Goal: Transaction & Acquisition: Purchase product/service

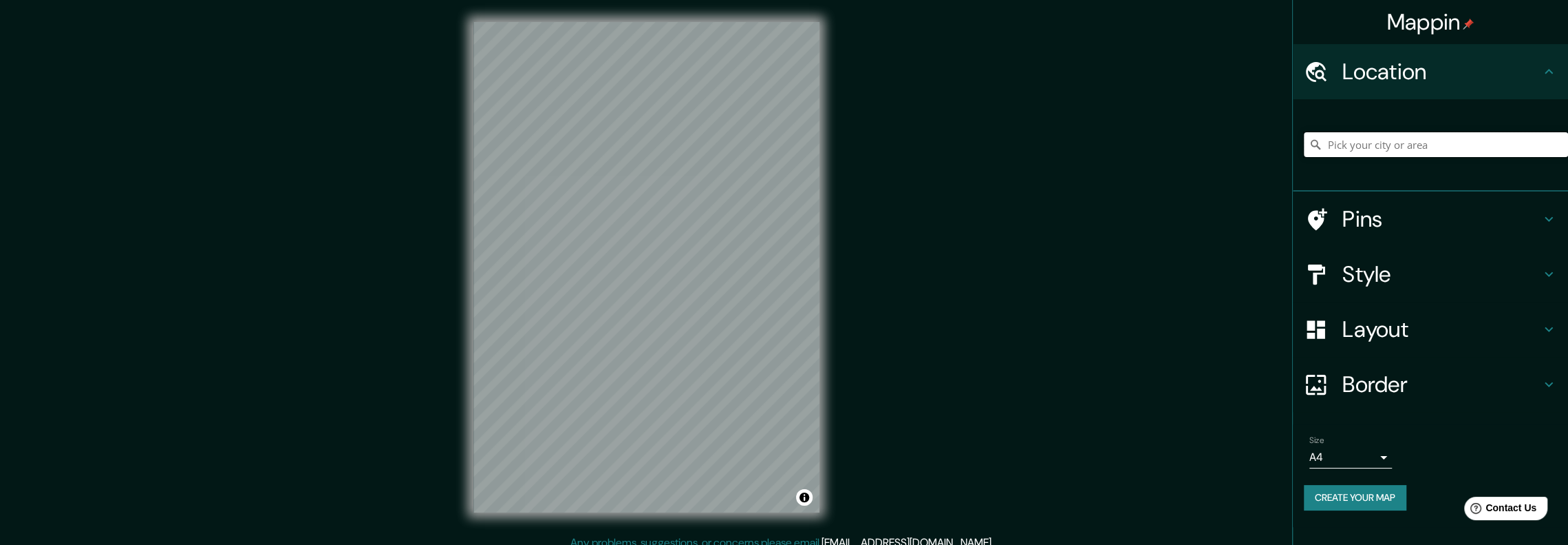
click at [1465, 143] on input "Pick your city or area" at bounding box center [1436, 145] width 264 height 25
type input "Orlando FL."
click at [1391, 492] on button "Create your map" at bounding box center [1355, 497] width 103 height 26
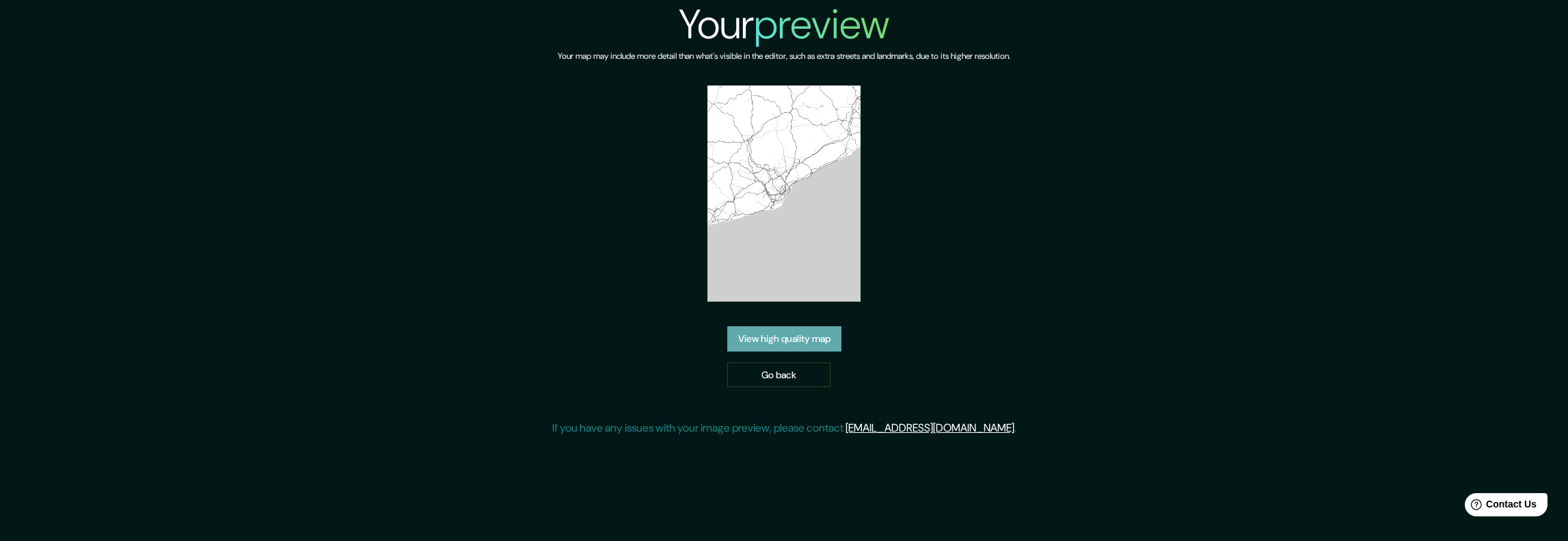
click at [823, 326] on link "View high quality map" at bounding box center [784, 338] width 114 height 25
click at [775, 362] on link "Go back" at bounding box center [779, 374] width 104 height 25
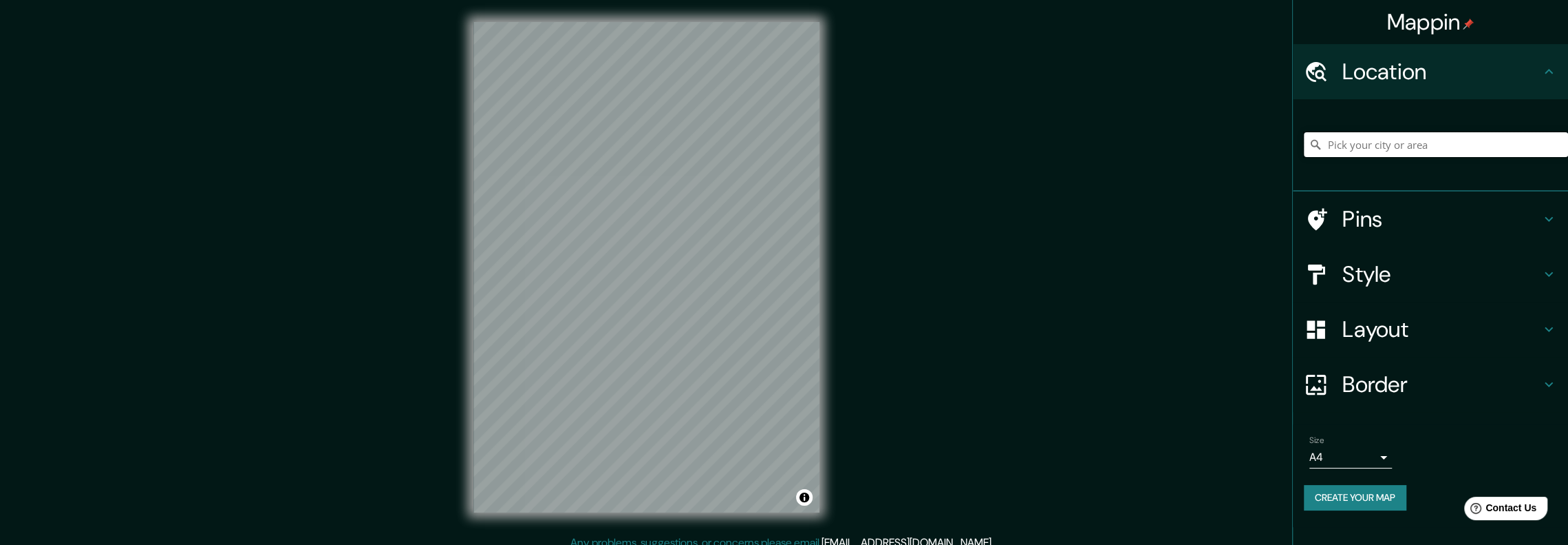
click at [1441, 138] on input "Pick your city or area" at bounding box center [1436, 145] width 264 height 25
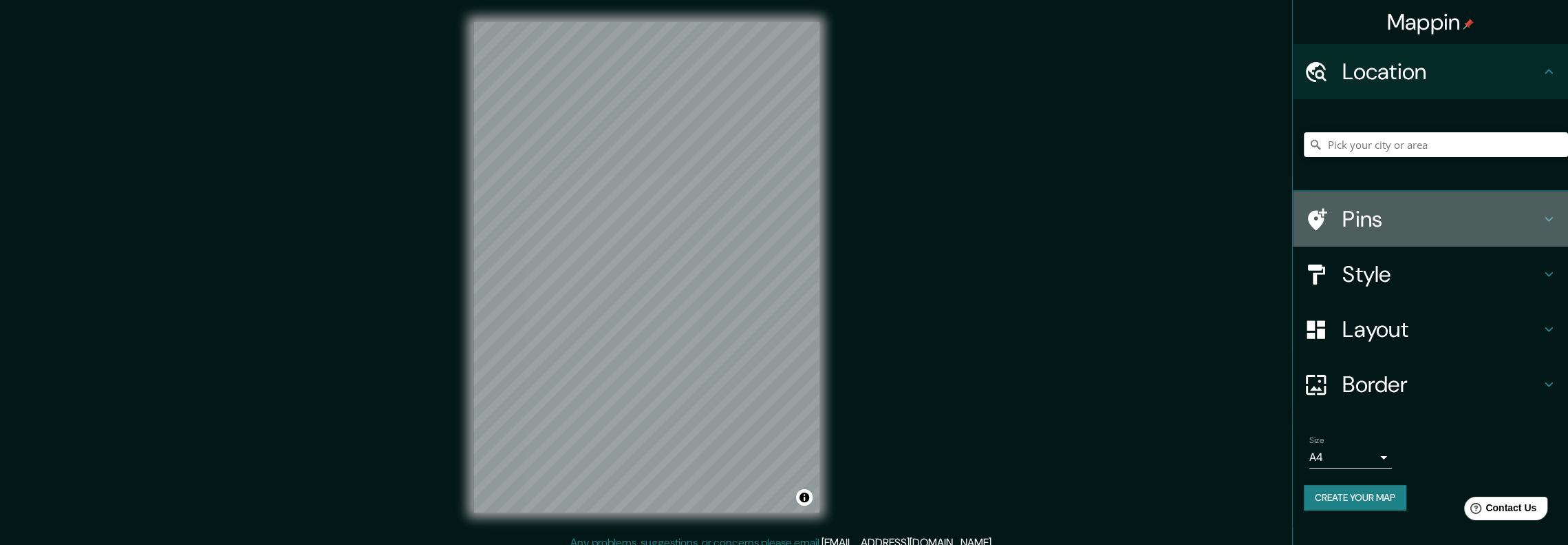
click at [1547, 218] on icon at bounding box center [1549, 219] width 16 height 16
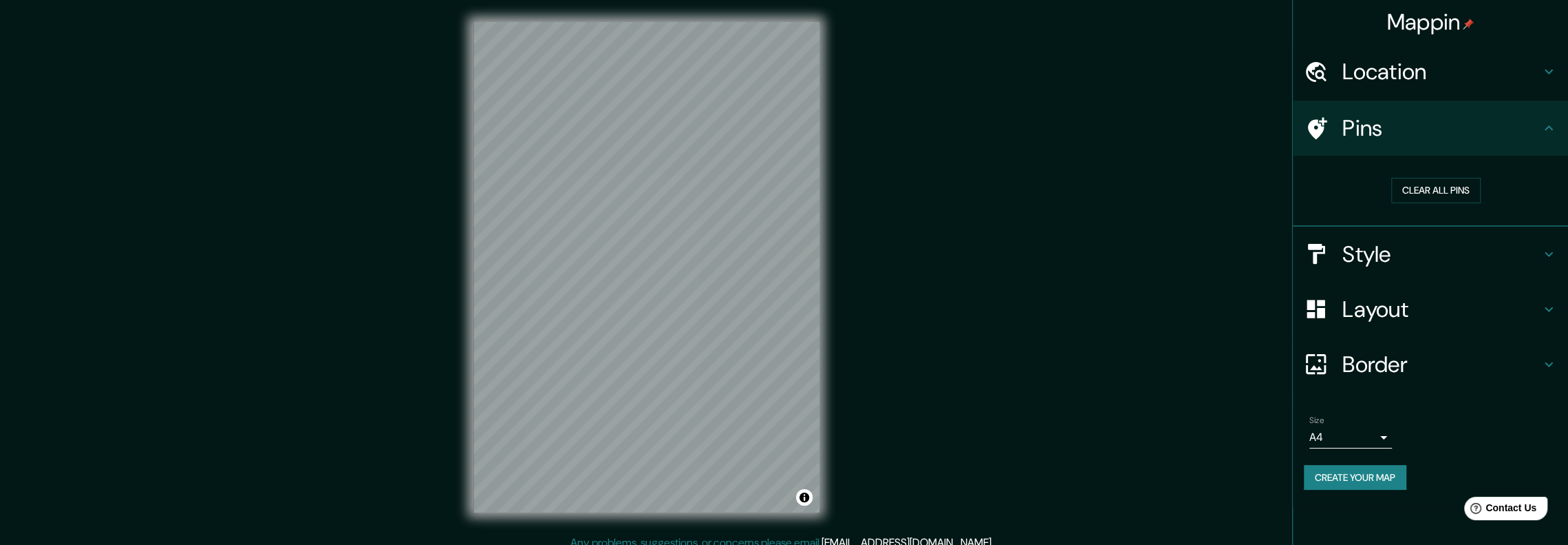
click at [1556, 247] on icon at bounding box center [1549, 254] width 16 height 16
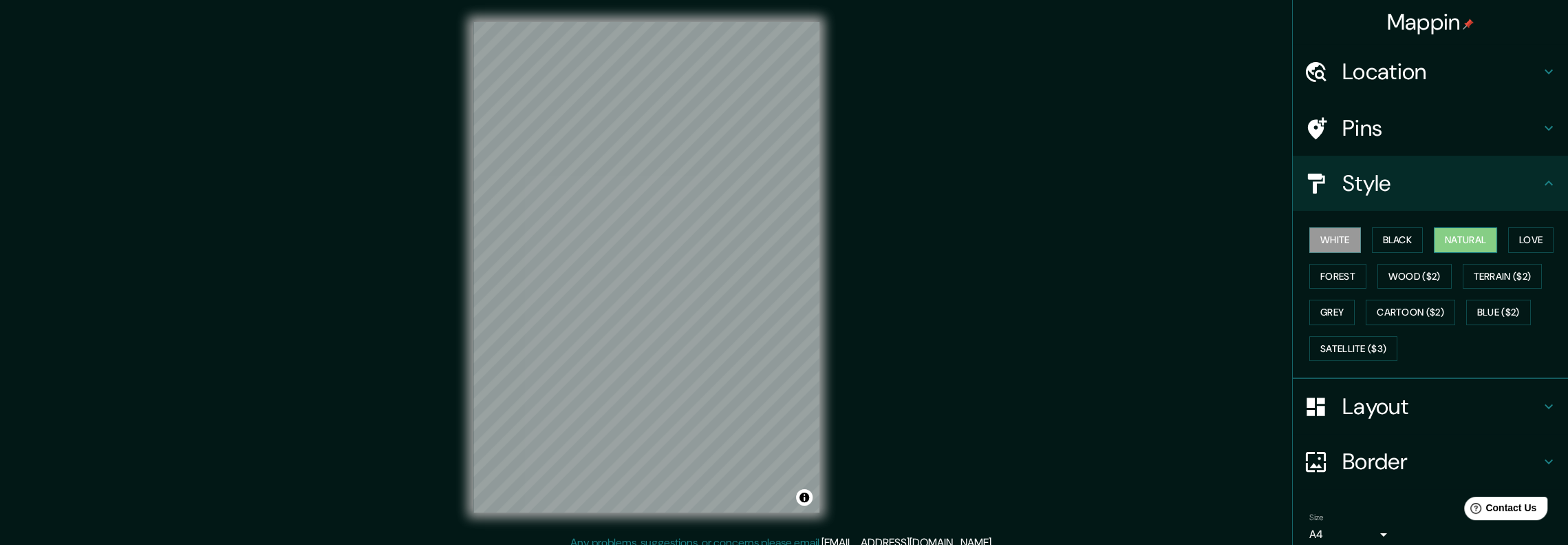
click at [1458, 236] on button "Natural" at bounding box center [1466, 240] width 63 height 26
click at [1532, 231] on button "Love" at bounding box center [1531, 240] width 46 height 26
click at [1461, 238] on button "Natural" at bounding box center [1466, 240] width 63 height 26
click at [1372, 396] on h4 "Layout" at bounding box center [1441, 407] width 199 height 28
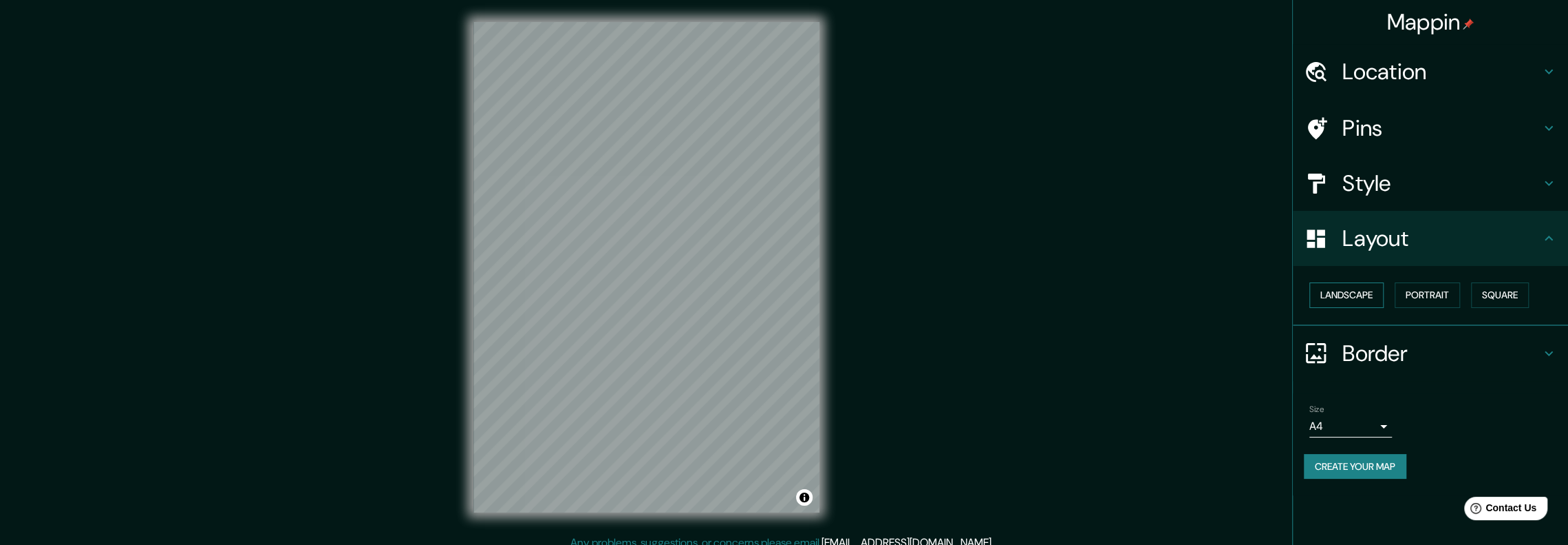
click at [1360, 291] on button "Landscape" at bounding box center [1346, 295] width 74 height 26
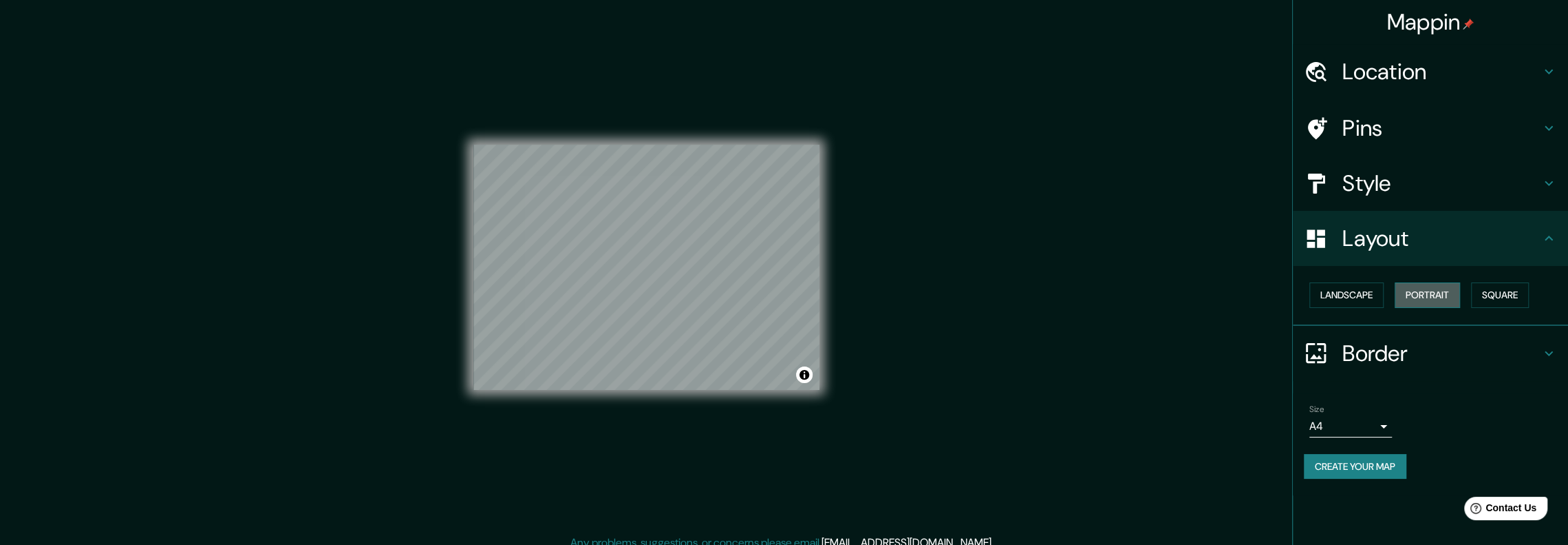
click at [1428, 294] on button "Portrait" at bounding box center [1427, 295] width 66 height 26
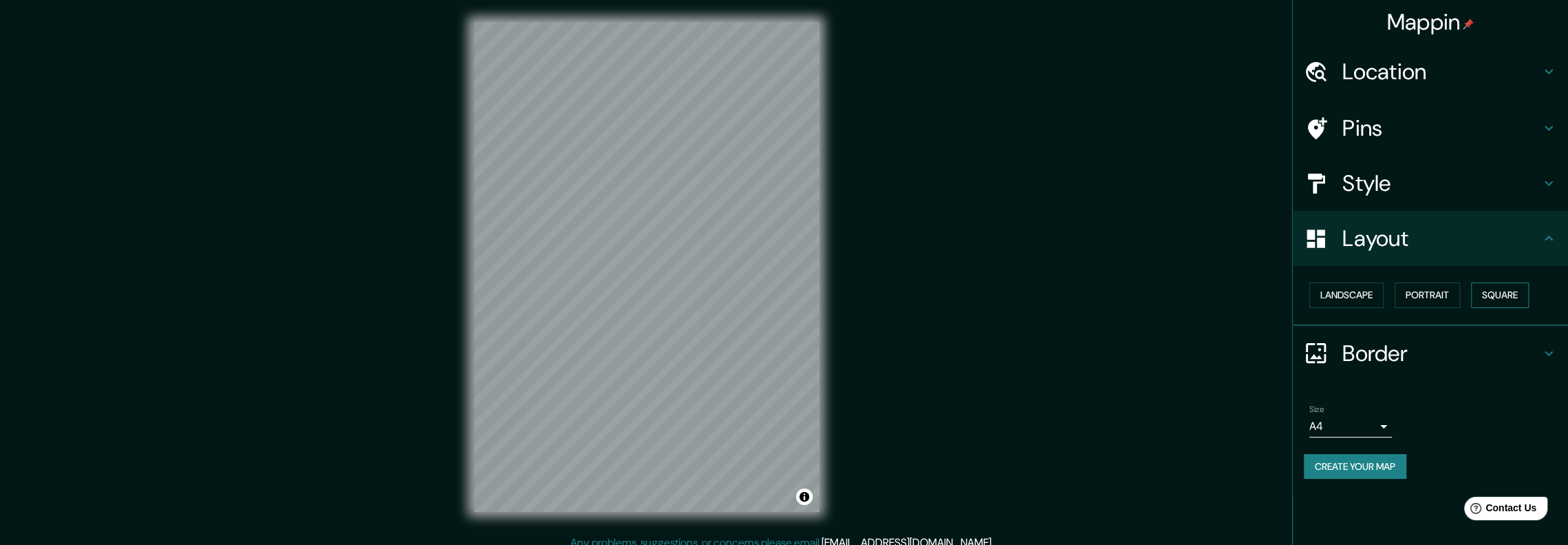
click at [1514, 293] on button "Square" at bounding box center [1500, 295] width 58 height 26
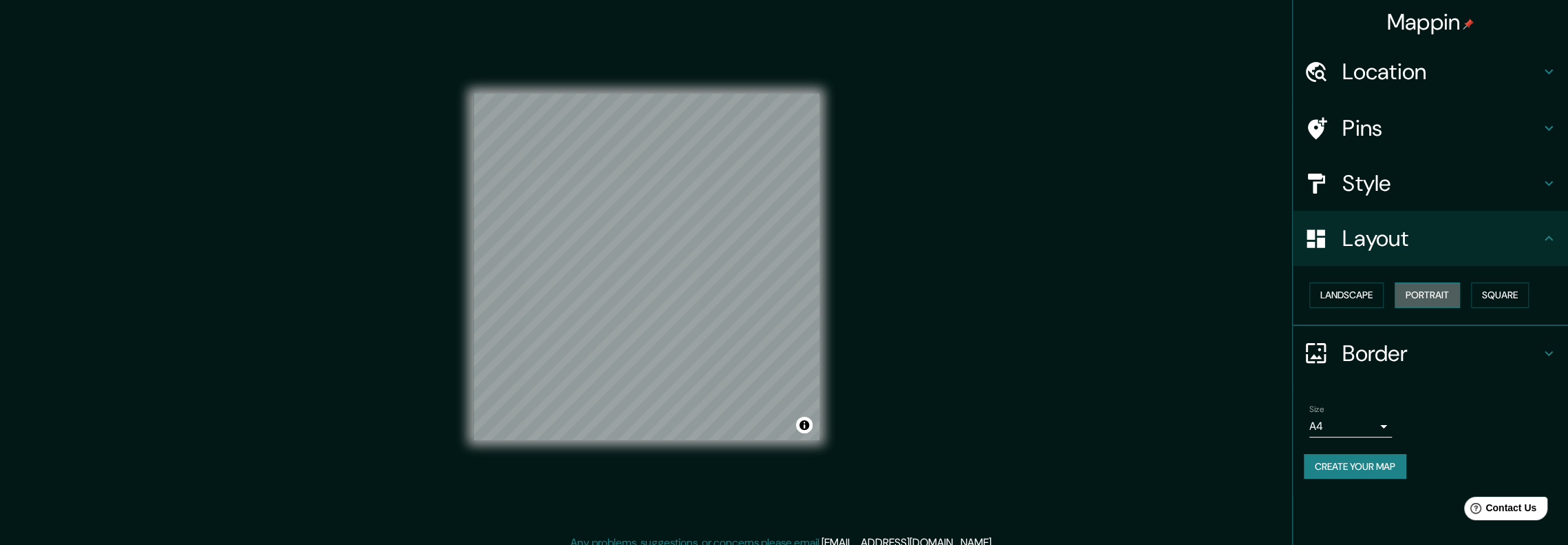
click at [1452, 291] on button "Portrait" at bounding box center [1427, 295] width 66 height 26
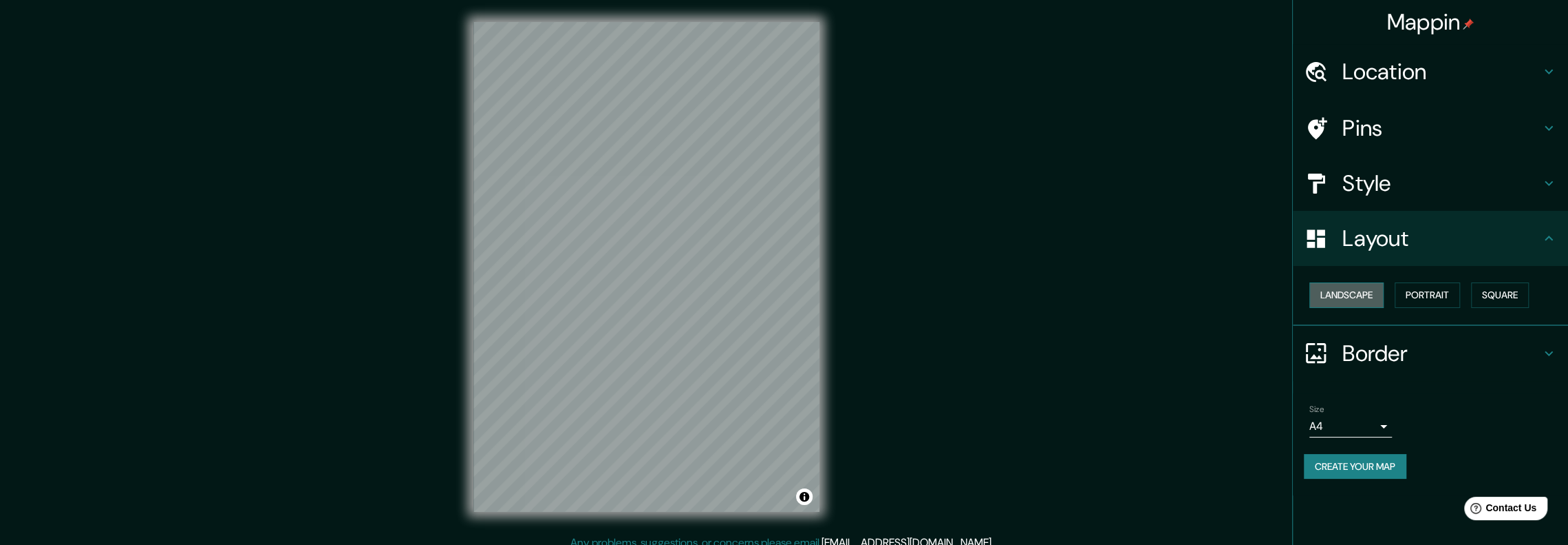
drag, startPoint x: 1377, startPoint y: 290, endPoint x: 1369, endPoint y: 291, distance: 8.1
click at [1375, 290] on button "Landscape" at bounding box center [1346, 295] width 74 height 26
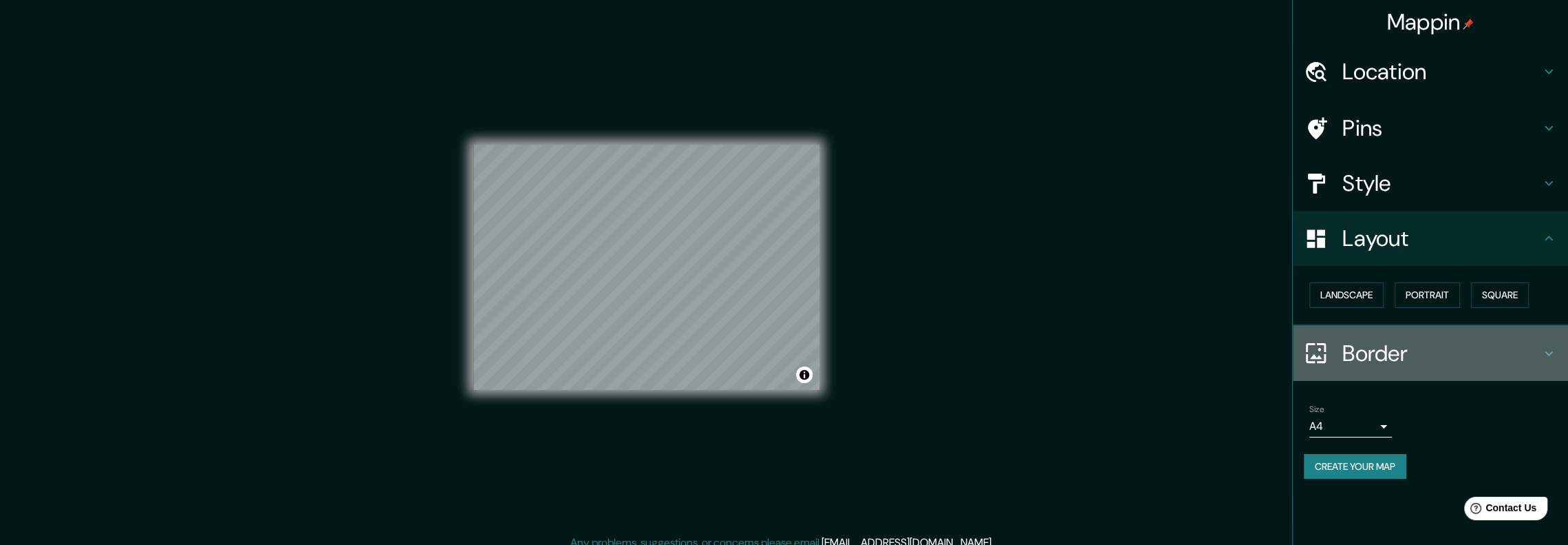
click at [1551, 350] on icon at bounding box center [1549, 353] width 8 height 5
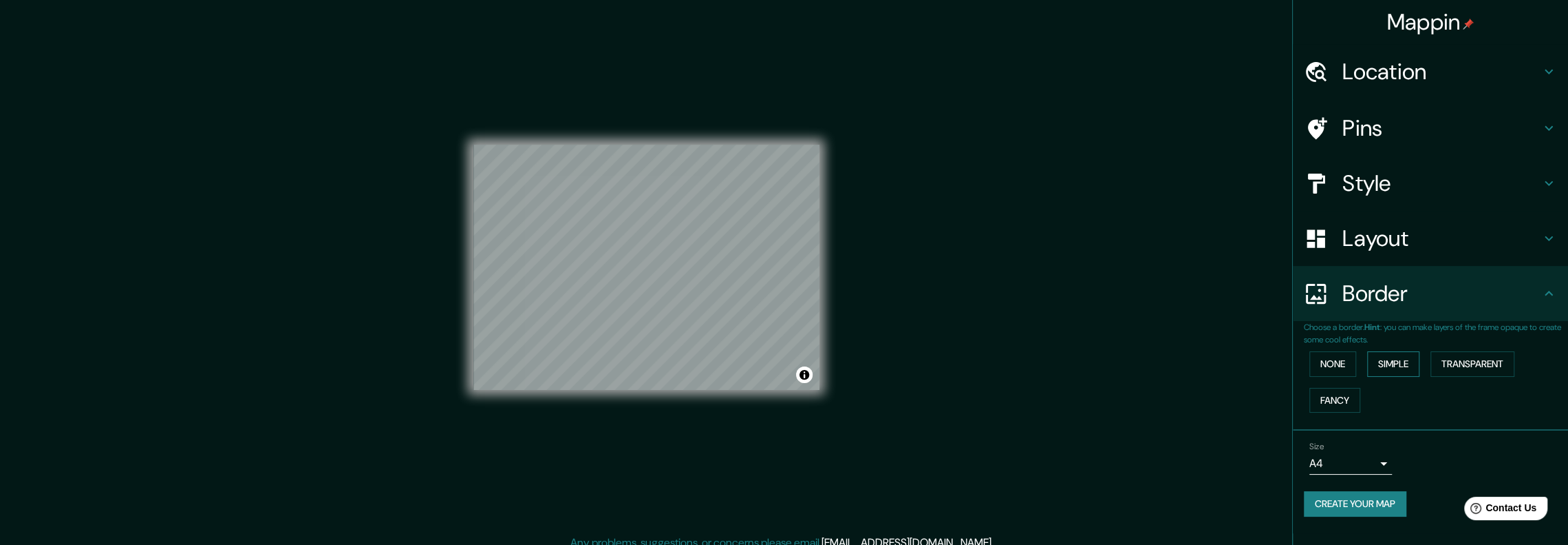
click at [1396, 365] on button "Simple" at bounding box center [1393, 363] width 53 height 26
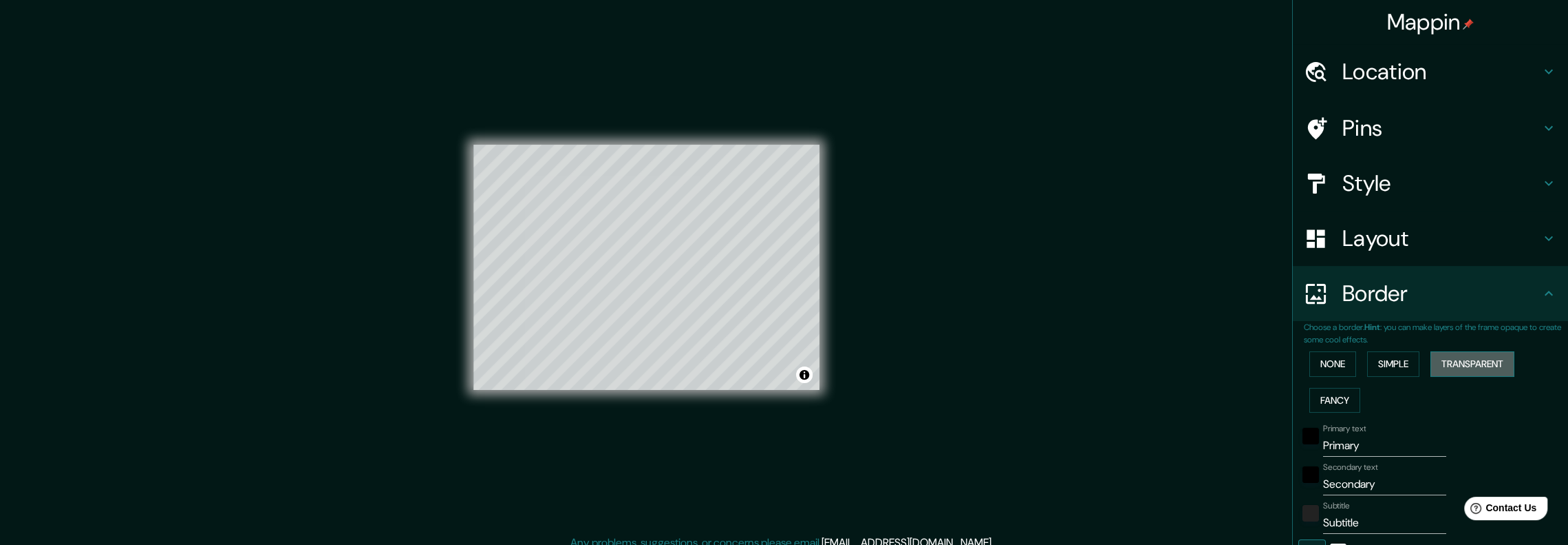
click at [1475, 363] on button "Transparent" at bounding box center [1472, 363] width 84 height 26
click at [1334, 389] on button "Fancy" at bounding box center [1335, 400] width 51 height 26
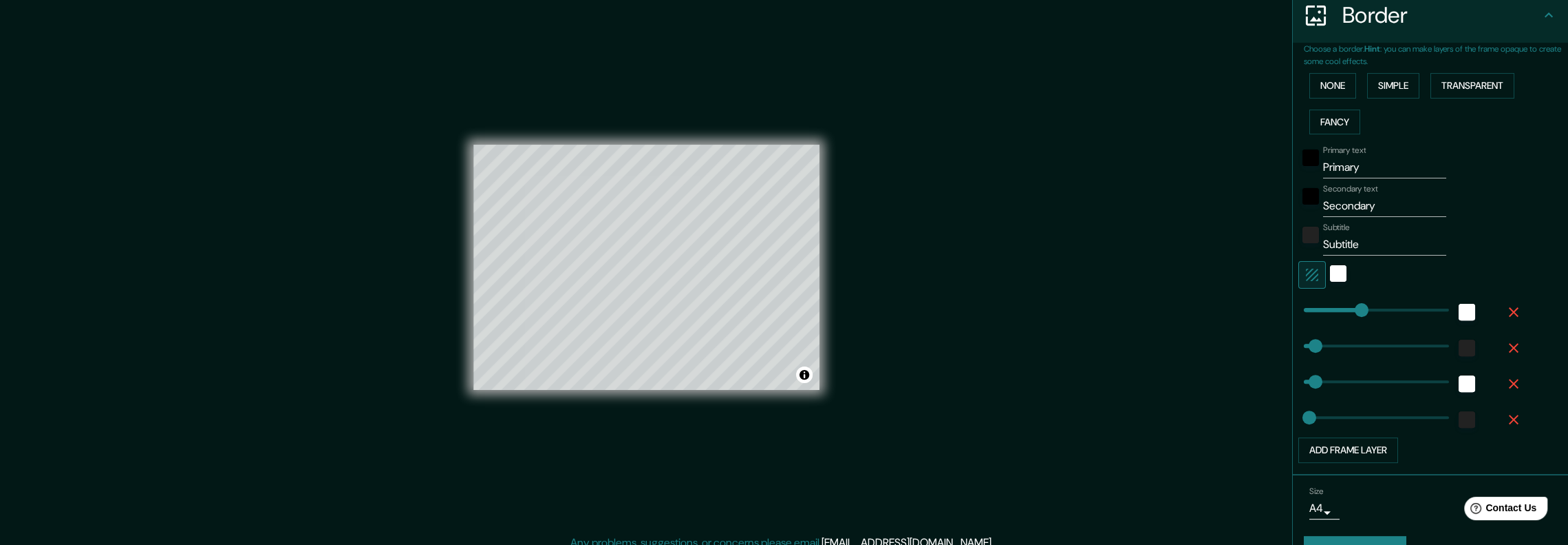
scroll to position [308, 0]
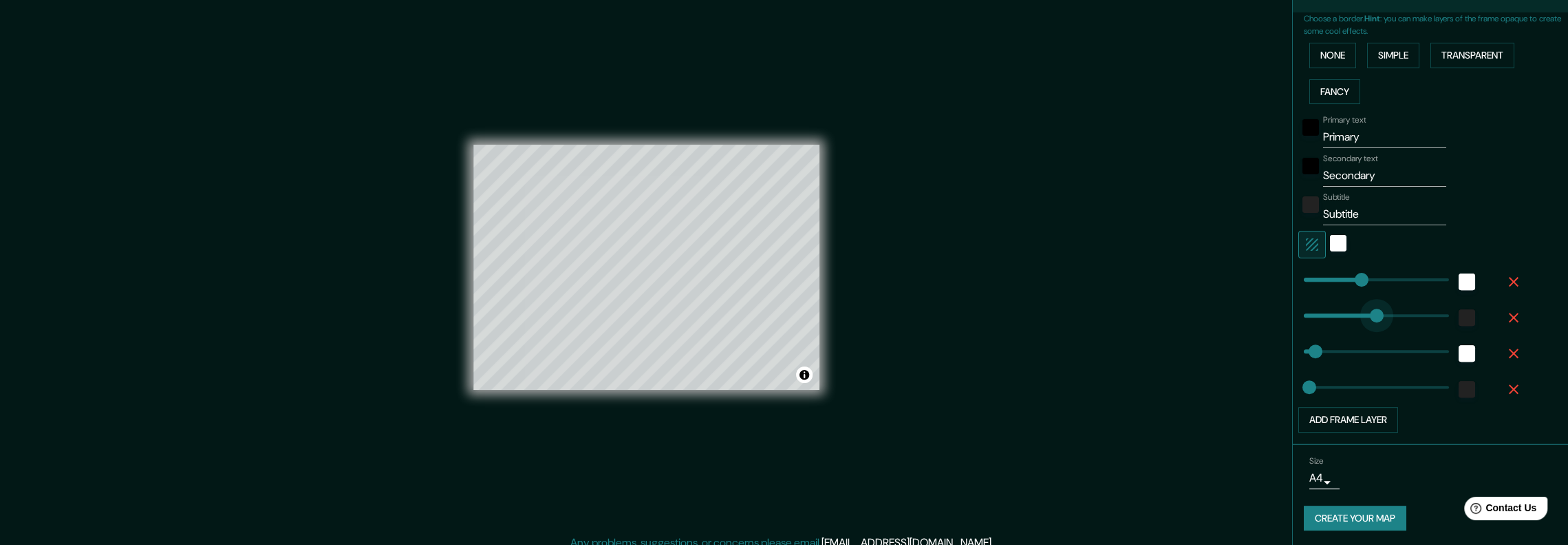
type input "197"
drag, startPoint x: 1310, startPoint y: 310, endPoint x: 1350, endPoint y: 325, distance: 42.7
type input "201"
type input "40"
type input "20"
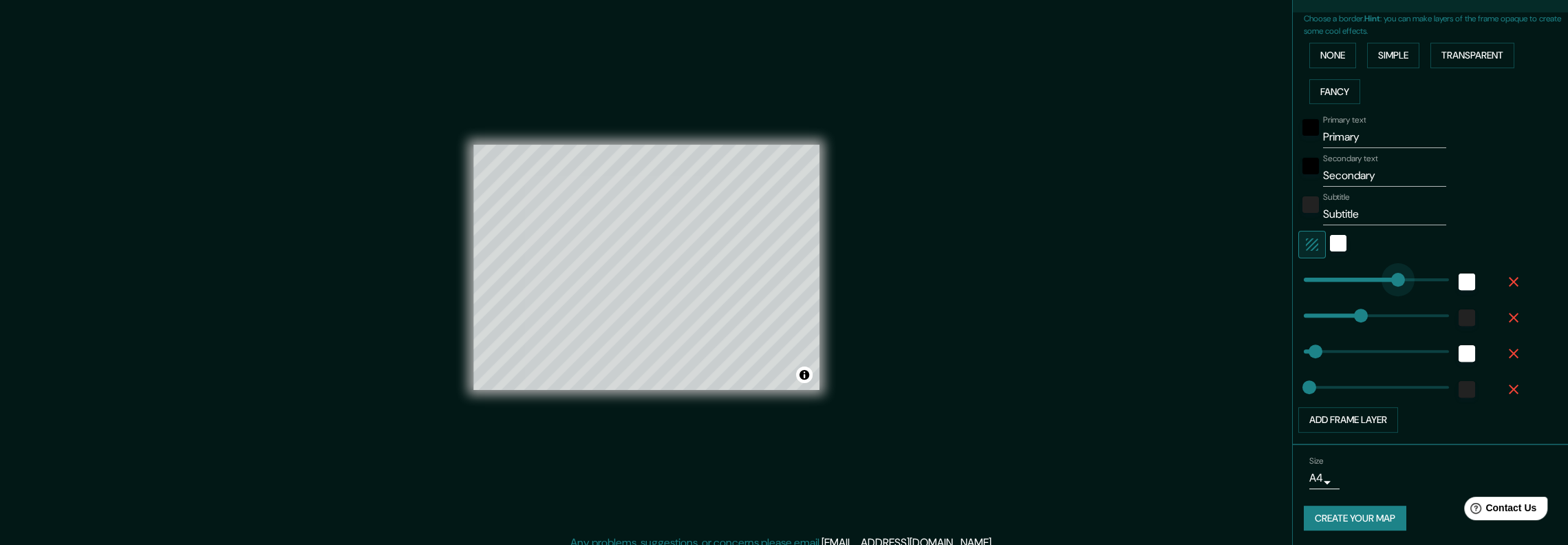
type input "341"
drag, startPoint x: 1347, startPoint y: 271, endPoint x: 1392, endPoint y: 271, distance: 45.0
type input "40"
type input "20"
type input "11"
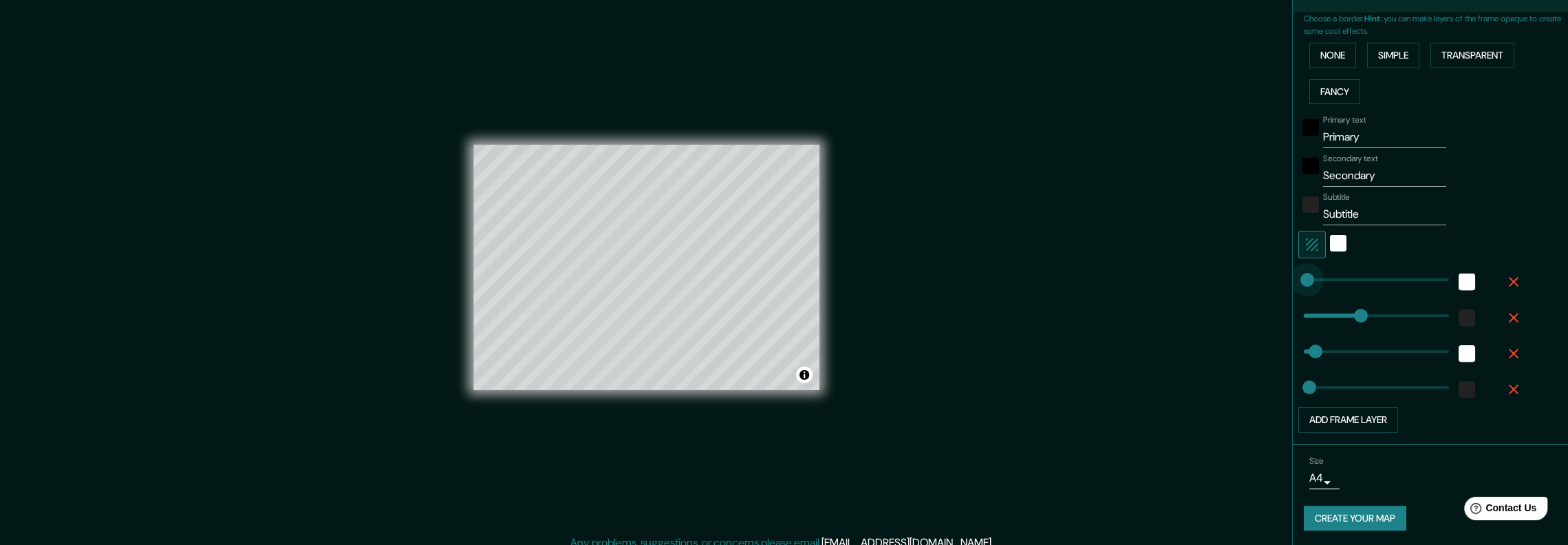
drag, startPoint x: 1392, startPoint y: 271, endPoint x: 1296, endPoint y: 281, distance: 96.5
type input "40"
type input "20"
type input "40"
type input "111"
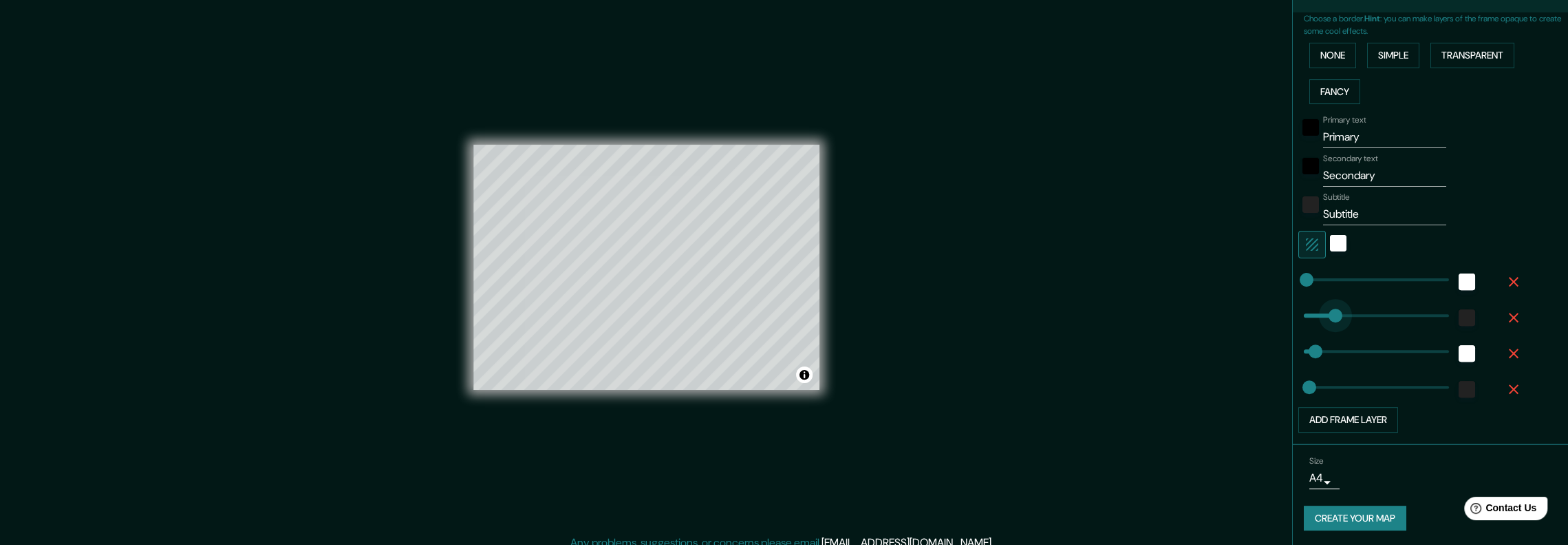
drag, startPoint x: 1349, startPoint y: 309, endPoint x: 1325, endPoint y: 308, distance: 24.0
type input "40"
type input "20"
type input "188"
drag, startPoint x: 1308, startPoint y: 349, endPoint x: 1349, endPoint y: 348, distance: 41.0
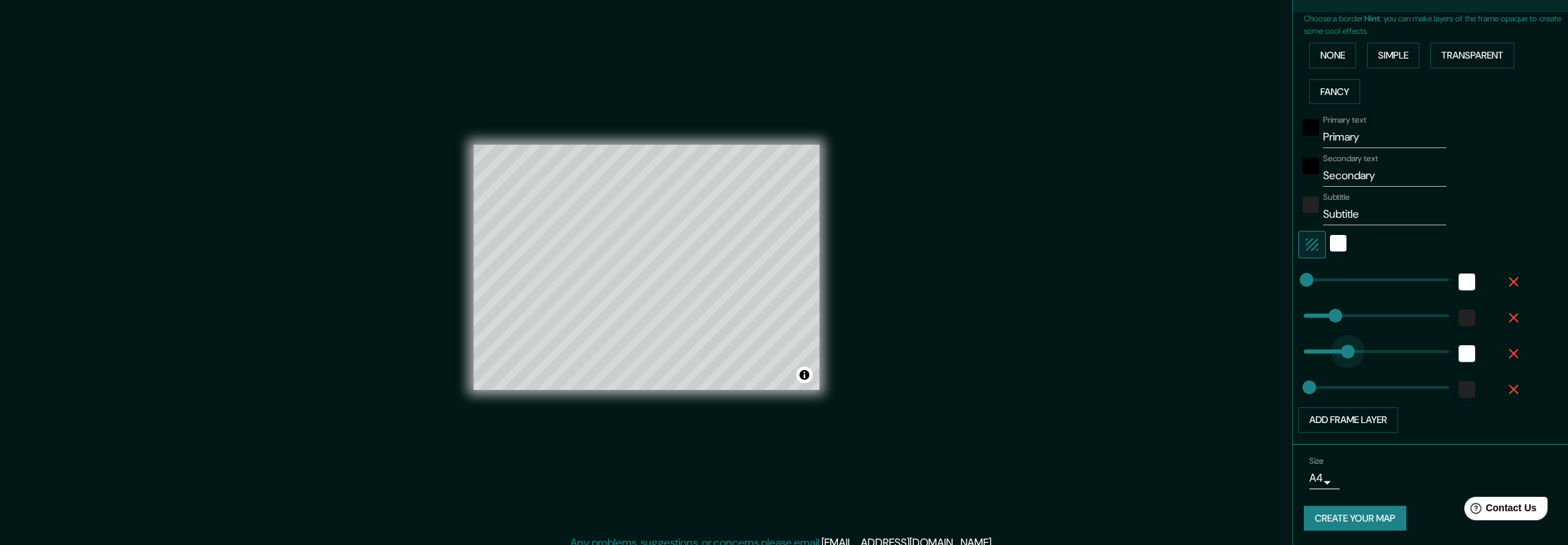
type input "20"
type input "37"
drag, startPoint x: 1349, startPoint y: 348, endPoint x: 1304, endPoint y: 343, distance: 45.3
type input "20"
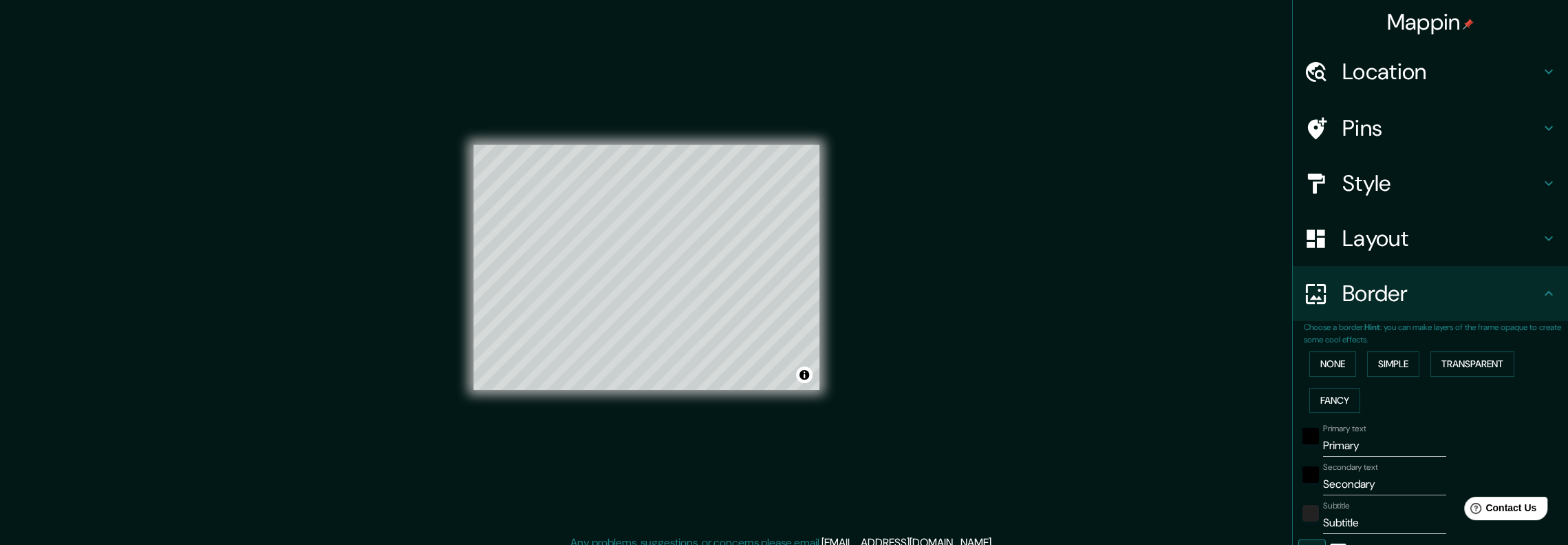
scroll to position [0, 0]
